Goal: Information Seeking & Learning: Find contact information

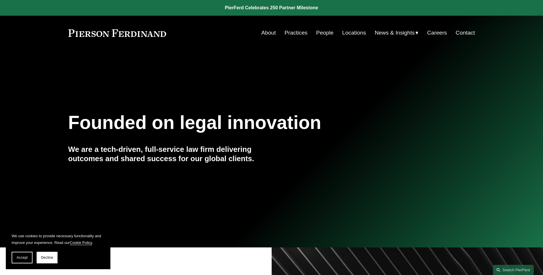
click at [269, 32] on link "About" at bounding box center [268, 32] width 15 height 11
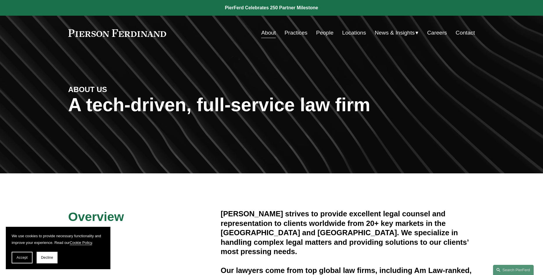
click at [326, 33] on link "People" at bounding box center [324, 32] width 17 height 11
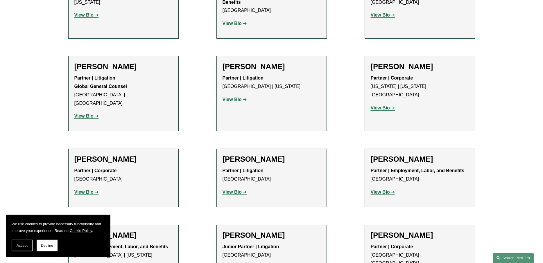
scroll to position [6710, 0]
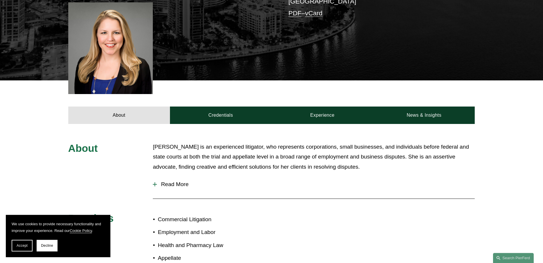
scroll to position [178, 0]
